Goal: Check status: Check status

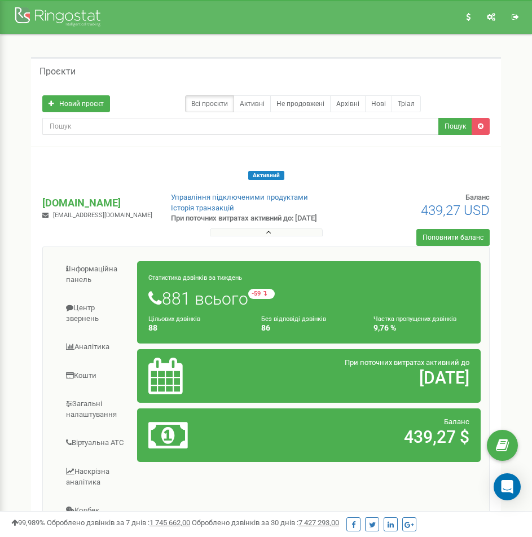
click at [30, 268] on div "Проєкти Новий проєкт Всі проєкти Активні Не продовжені Архівні Нові Тріал Пошук…" at bounding box center [266, 391] width 487 height 669
click at [71, 348] on span at bounding box center [70, 346] width 8 height 7
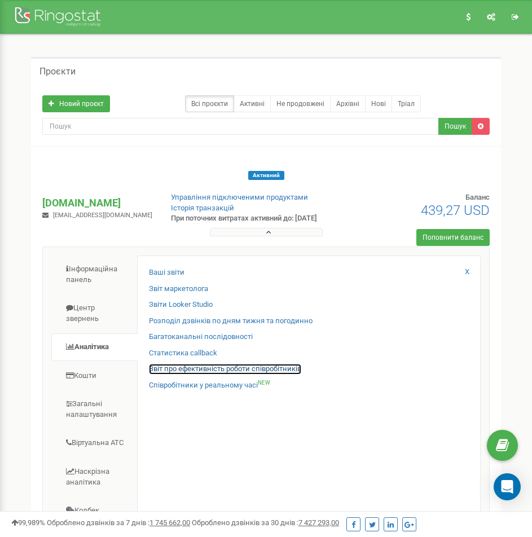
click at [168, 369] on link "Звіт про ефективність роботи співробітників" at bounding box center [225, 369] width 152 height 11
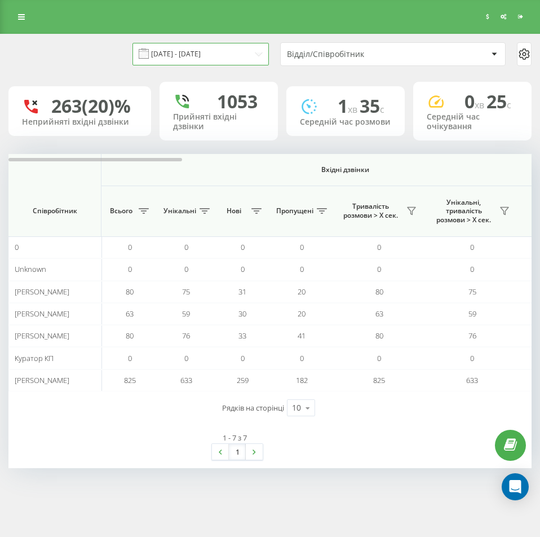
click at [223, 47] on input "[DATE] - [DATE]" at bounding box center [201, 54] width 136 height 22
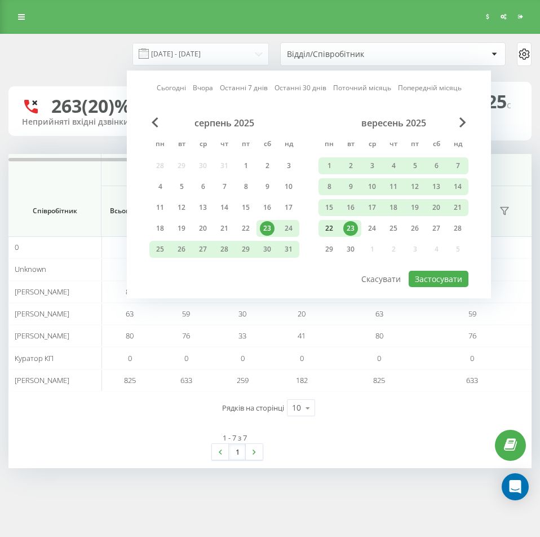
click at [331, 227] on div "22" at bounding box center [329, 228] width 15 height 15
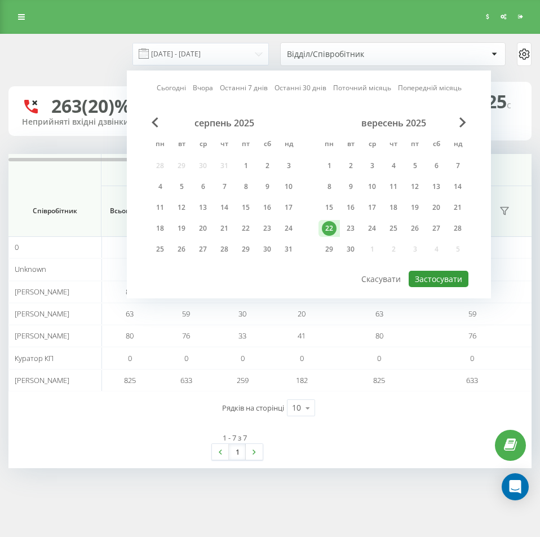
click at [440, 282] on button "Застосувати" at bounding box center [439, 279] width 60 height 16
type input "[DATE] - [DATE]"
